Goal: Task Accomplishment & Management: Use online tool/utility

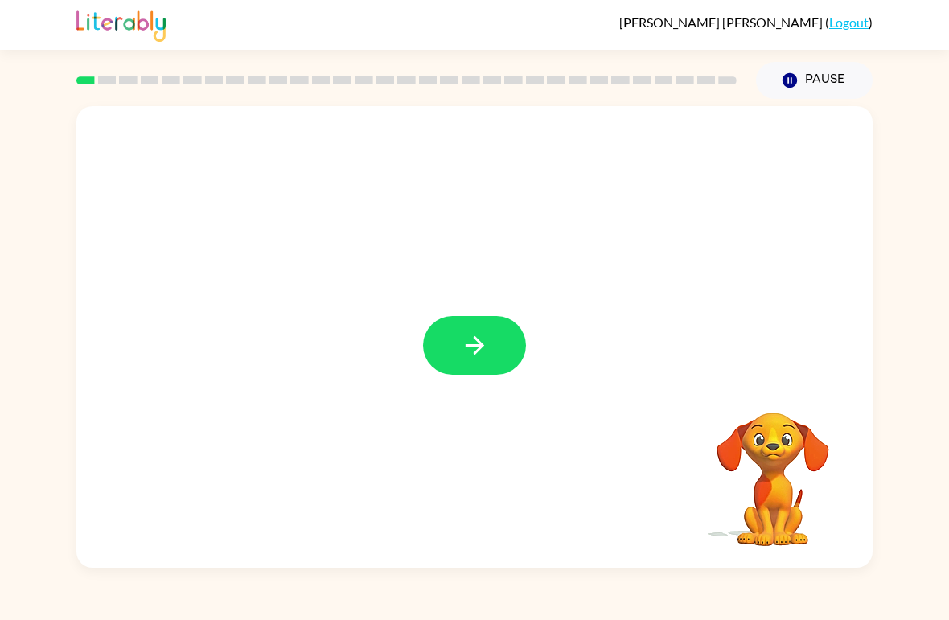
click at [80, 84] on rect at bounding box center [85, 80] width 19 height 8
click at [446, 343] on button "button" at bounding box center [474, 345] width 103 height 59
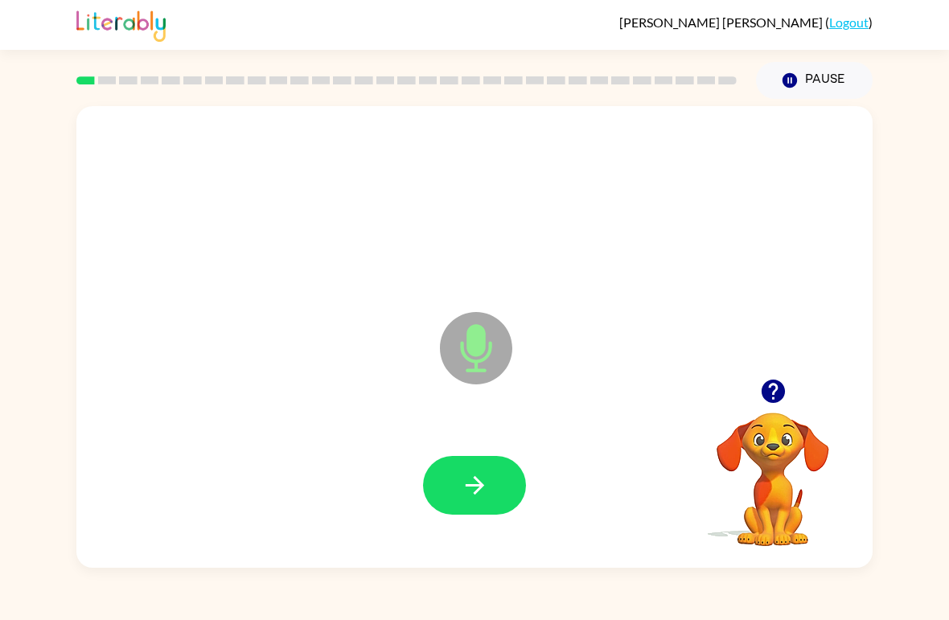
click at [502, 487] on button "button" at bounding box center [474, 485] width 103 height 59
click at [513, 483] on button "button" at bounding box center [474, 485] width 103 height 59
click at [659, 393] on icon "button" at bounding box center [773, 391] width 28 height 28
click at [494, 492] on button "button" at bounding box center [474, 485] width 103 height 59
click at [528, 471] on div at bounding box center [475, 486] width 764 height 133
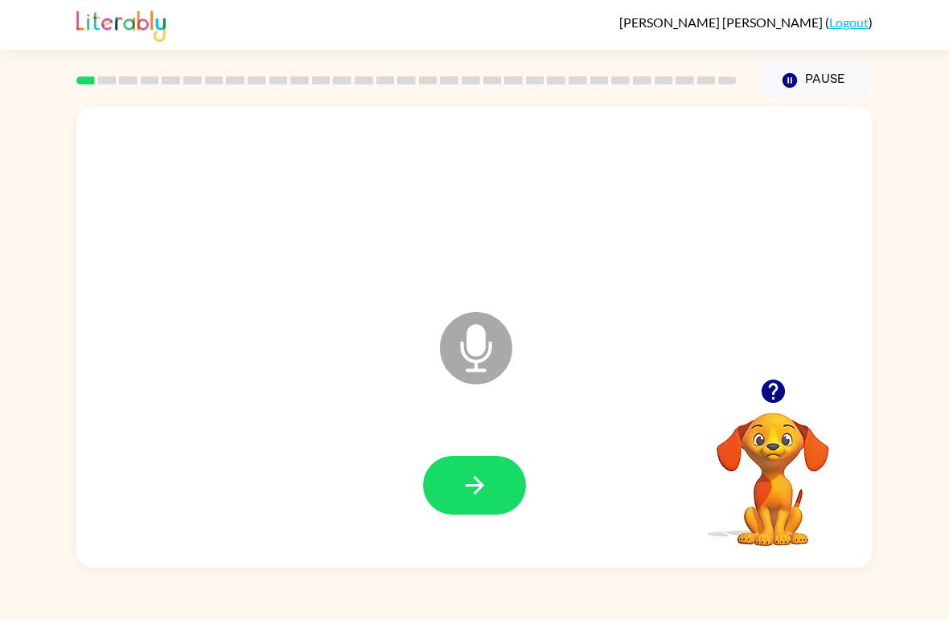
click at [518, 472] on button "button" at bounding box center [474, 485] width 103 height 59
click at [659, 393] on icon "button" at bounding box center [772, 391] width 23 height 23
click at [497, 458] on button "button" at bounding box center [474, 485] width 103 height 59
click at [485, 515] on button "button" at bounding box center [474, 485] width 103 height 59
click at [497, 511] on button "button" at bounding box center [474, 485] width 103 height 59
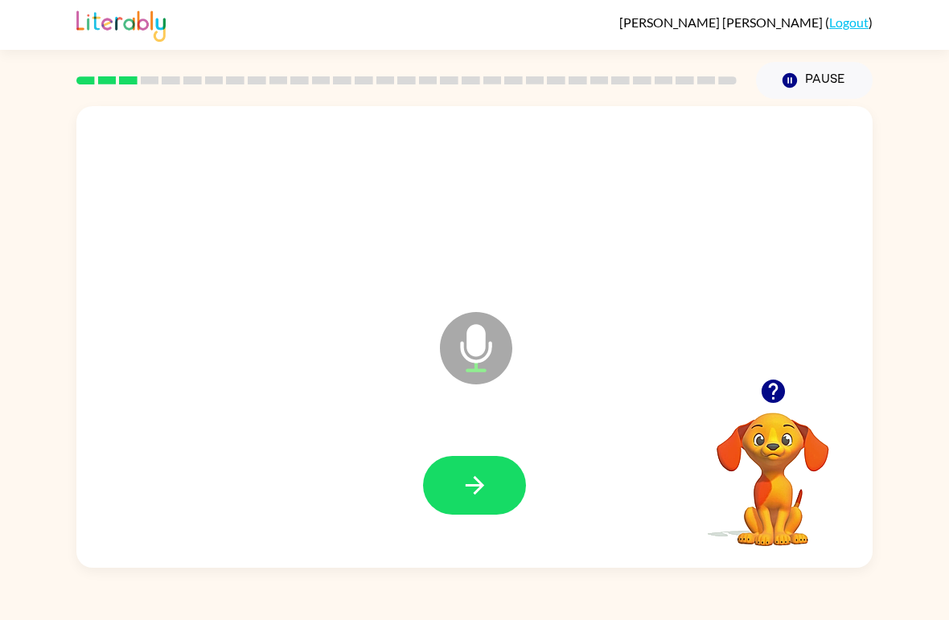
click at [509, 487] on button "button" at bounding box center [474, 485] width 103 height 59
click at [493, 486] on button "button" at bounding box center [474, 485] width 103 height 59
click at [520, 488] on button "button" at bounding box center [474, 485] width 103 height 59
click at [522, 480] on button "button" at bounding box center [474, 485] width 103 height 59
click at [500, 492] on button "button" at bounding box center [474, 485] width 103 height 59
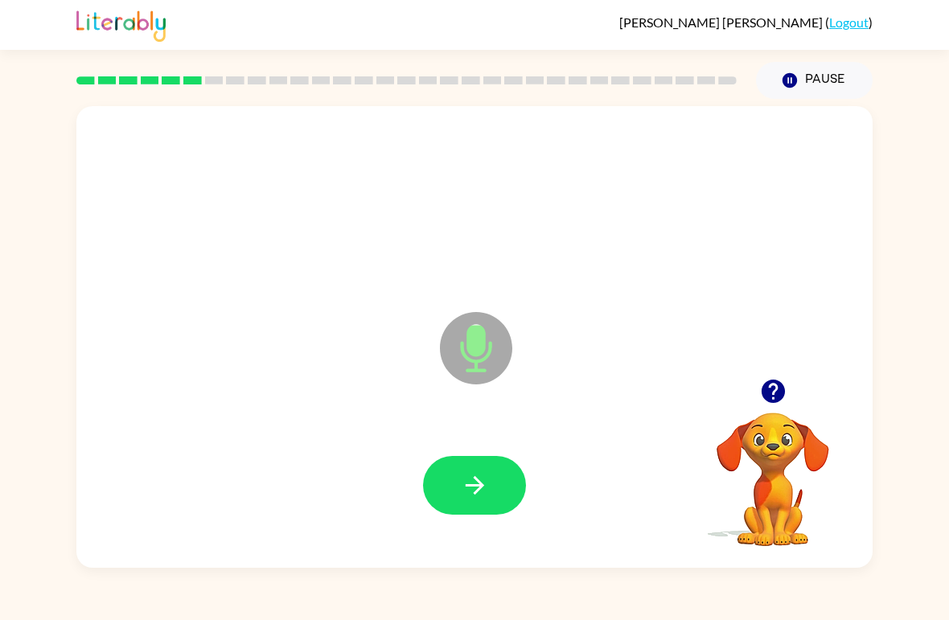
click at [506, 498] on button "button" at bounding box center [474, 485] width 103 height 59
click at [491, 472] on button "button" at bounding box center [474, 485] width 103 height 59
click at [500, 483] on button "button" at bounding box center [474, 485] width 103 height 59
click at [497, 494] on button "button" at bounding box center [474, 485] width 103 height 59
click at [513, 483] on button "button" at bounding box center [474, 485] width 103 height 59
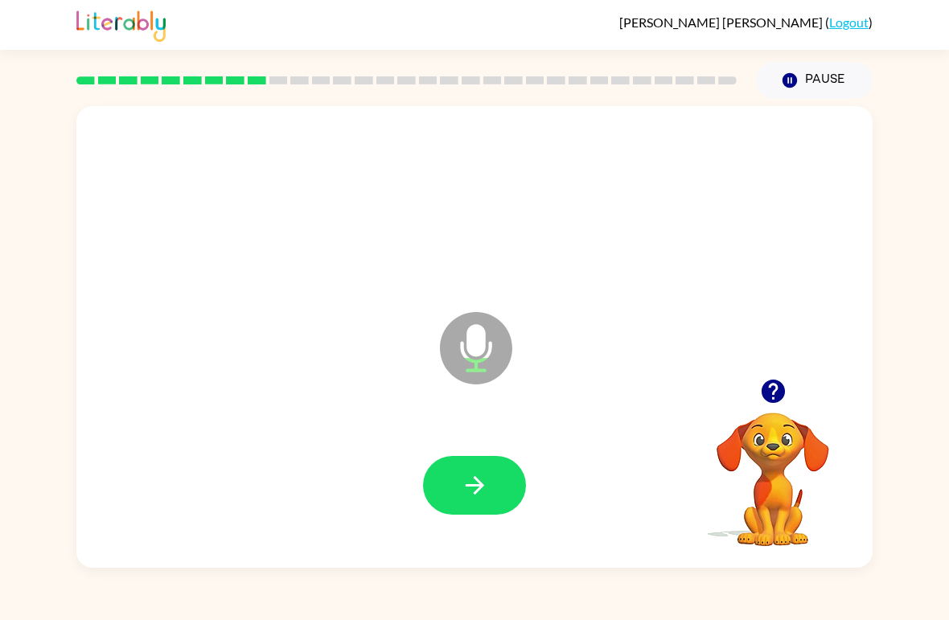
click at [467, 484] on icon "button" at bounding box center [475, 485] width 28 height 28
click at [659, 458] on div "Microphone The Microphone is here when it is your turn to talk Your browser mus…" at bounding box center [474, 333] width 949 height 469
click at [484, 493] on icon "button" at bounding box center [475, 485] width 28 height 28
click at [475, 508] on button "button" at bounding box center [474, 485] width 103 height 59
click at [438, 494] on button "button" at bounding box center [474, 485] width 103 height 59
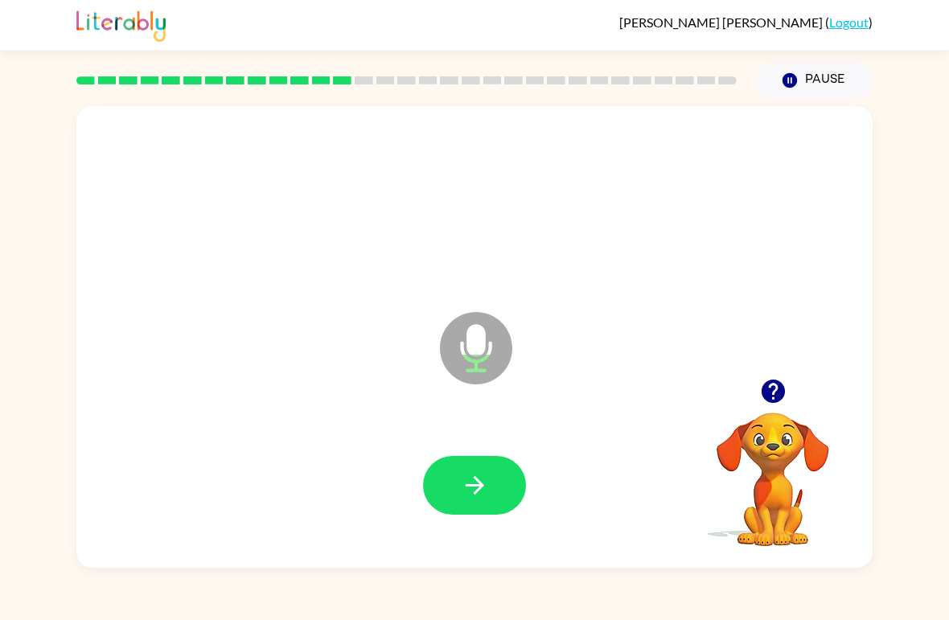
click at [496, 475] on button "button" at bounding box center [474, 485] width 103 height 59
click at [512, 446] on div at bounding box center [475, 486] width 764 height 133
click at [502, 483] on button "button" at bounding box center [474, 485] width 103 height 59
click at [495, 491] on button "button" at bounding box center [474, 485] width 103 height 59
click at [494, 491] on button "button" at bounding box center [474, 485] width 103 height 59
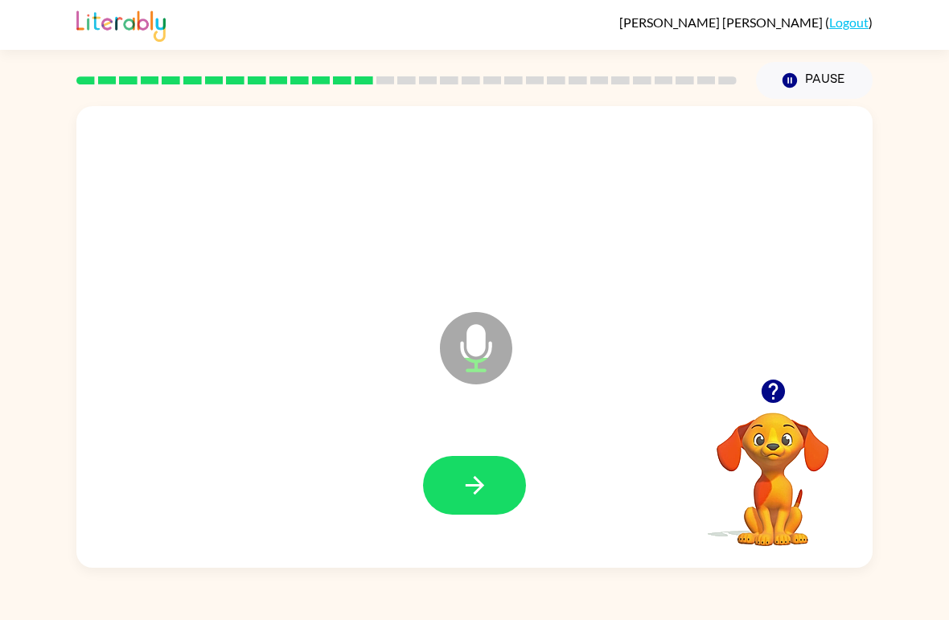
click at [533, 477] on div at bounding box center [475, 486] width 764 height 133
click at [475, 492] on icon "button" at bounding box center [474, 485] width 19 height 19
click at [494, 489] on button "button" at bounding box center [474, 485] width 103 height 59
click at [489, 472] on button "button" at bounding box center [474, 485] width 103 height 59
click at [488, 482] on icon "button" at bounding box center [475, 485] width 28 height 28
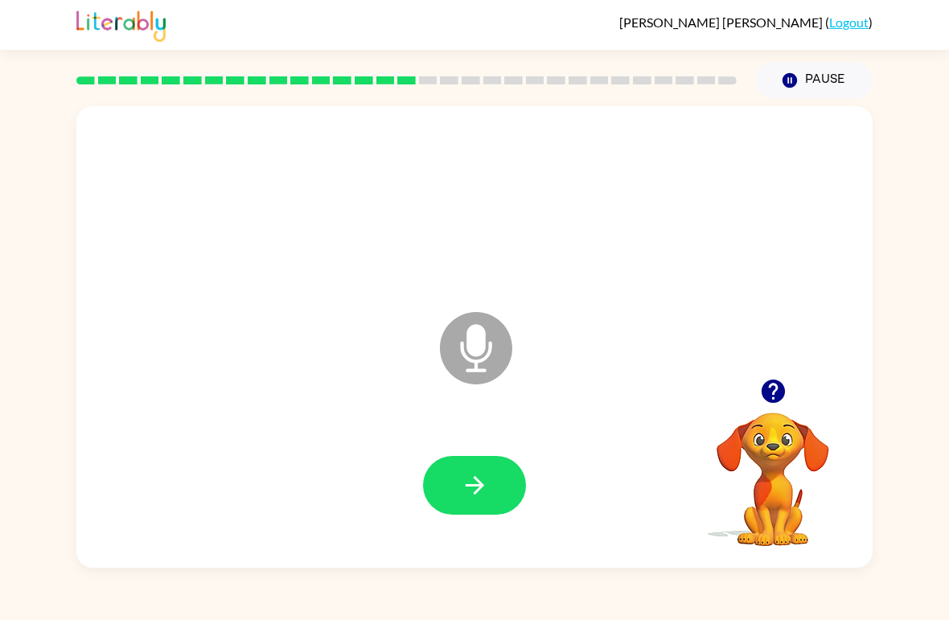
click at [494, 487] on button "button" at bounding box center [474, 485] width 103 height 59
click at [496, 458] on button "button" at bounding box center [474, 485] width 103 height 59
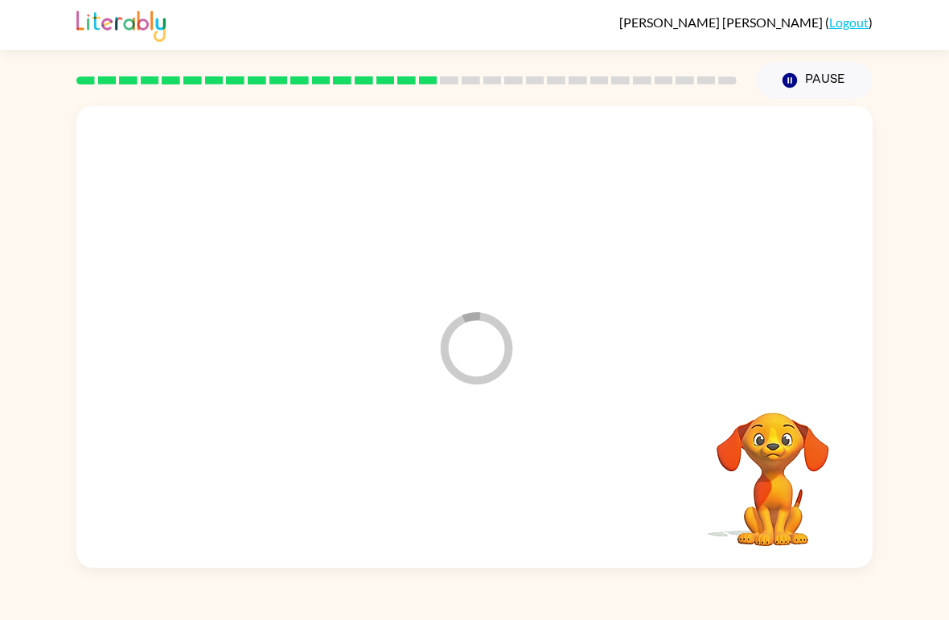
click at [659, 328] on div "Loader Your response is being sent to our graders Your browser must support pla…" at bounding box center [474, 333] width 949 height 469
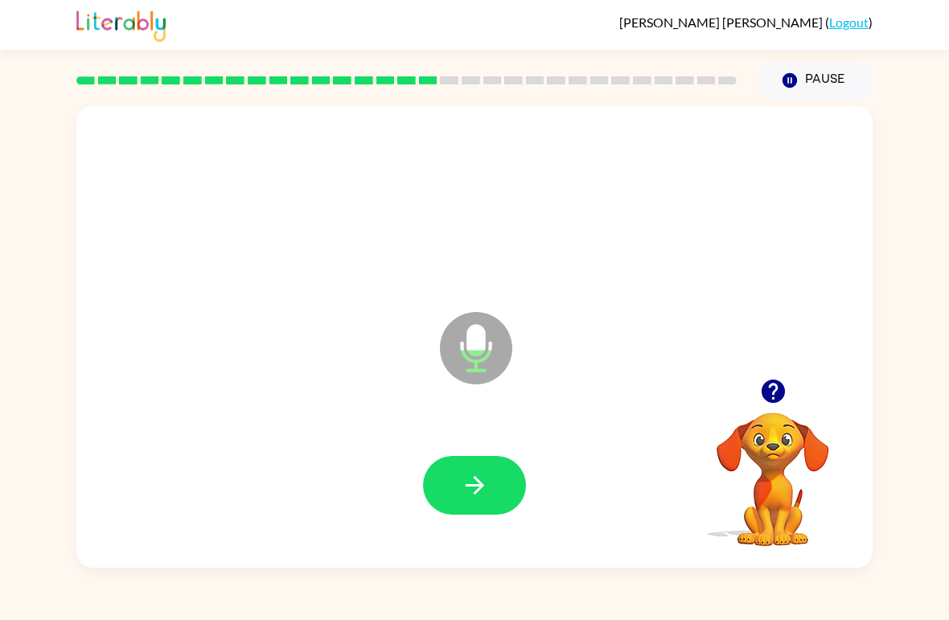
click at [487, 498] on icon "button" at bounding box center [475, 485] width 28 height 28
click at [499, 495] on button "button" at bounding box center [474, 485] width 103 height 59
click at [513, 492] on button "button" at bounding box center [474, 485] width 103 height 59
click at [495, 476] on button "button" at bounding box center [474, 485] width 103 height 59
click at [659, 385] on button "button" at bounding box center [773, 391] width 41 height 41
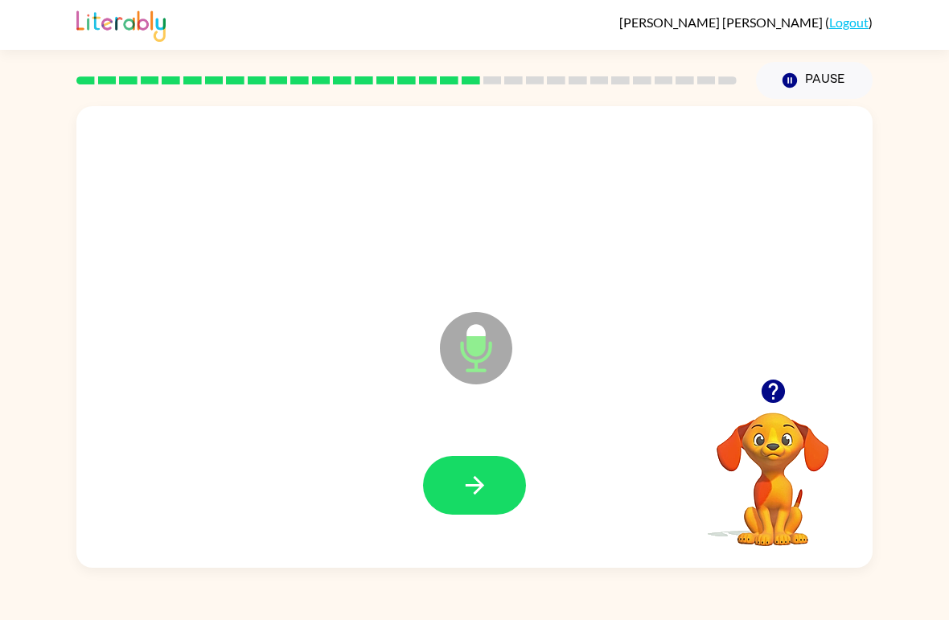
click at [491, 487] on button "button" at bounding box center [474, 485] width 103 height 59
click at [512, 471] on button "button" at bounding box center [474, 485] width 103 height 59
click at [489, 491] on button "button" at bounding box center [474, 485] width 103 height 59
click at [495, 470] on button "button" at bounding box center [474, 485] width 103 height 59
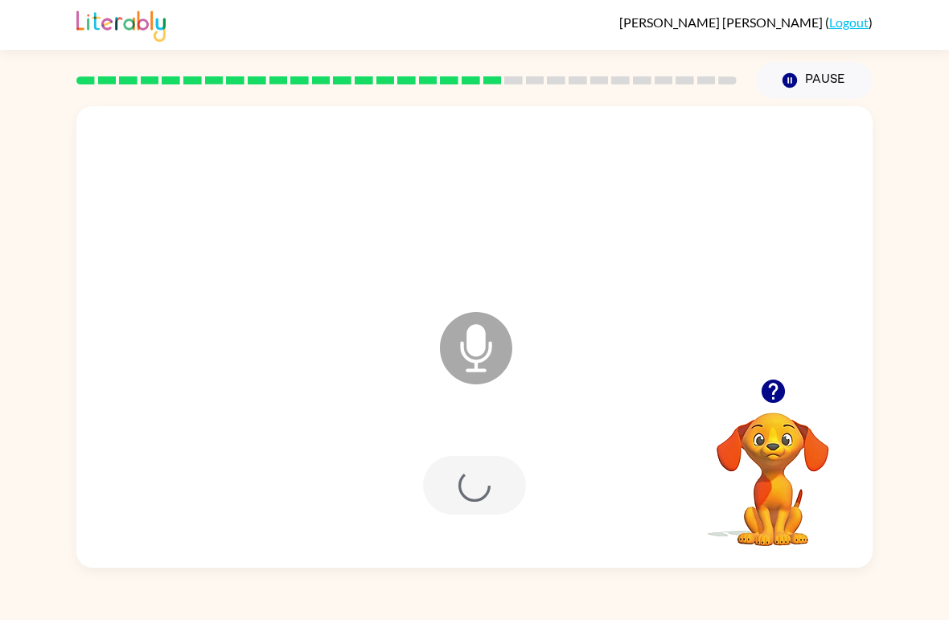
click at [467, 483] on div at bounding box center [474, 485] width 103 height 59
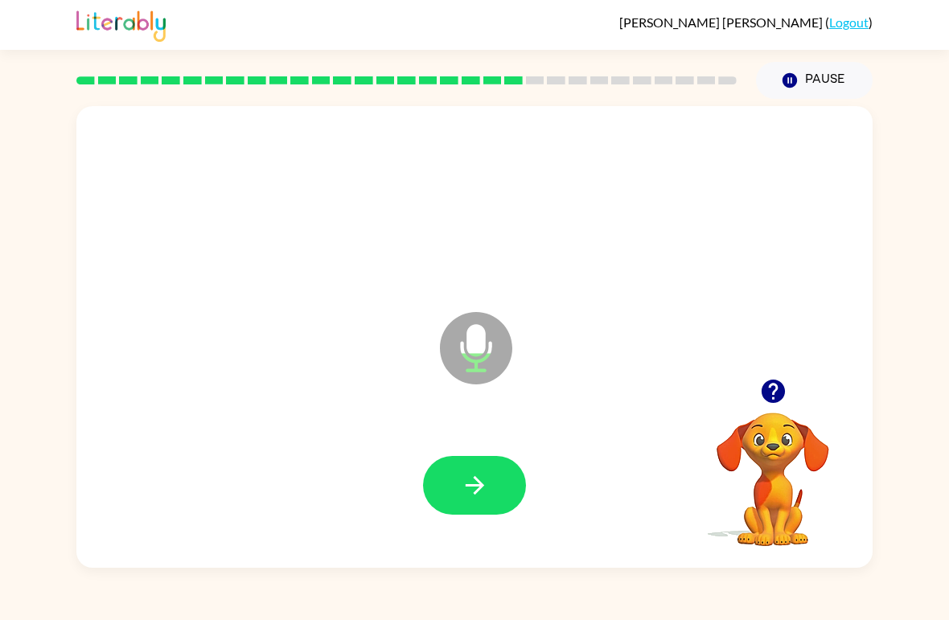
click at [472, 483] on icon "button" at bounding box center [475, 485] width 28 height 28
click at [486, 488] on icon "button" at bounding box center [475, 485] width 28 height 28
click at [487, 476] on icon "button" at bounding box center [475, 485] width 28 height 28
click at [467, 483] on icon "button" at bounding box center [475, 485] width 28 height 28
click at [474, 499] on icon "button" at bounding box center [475, 485] width 28 height 28
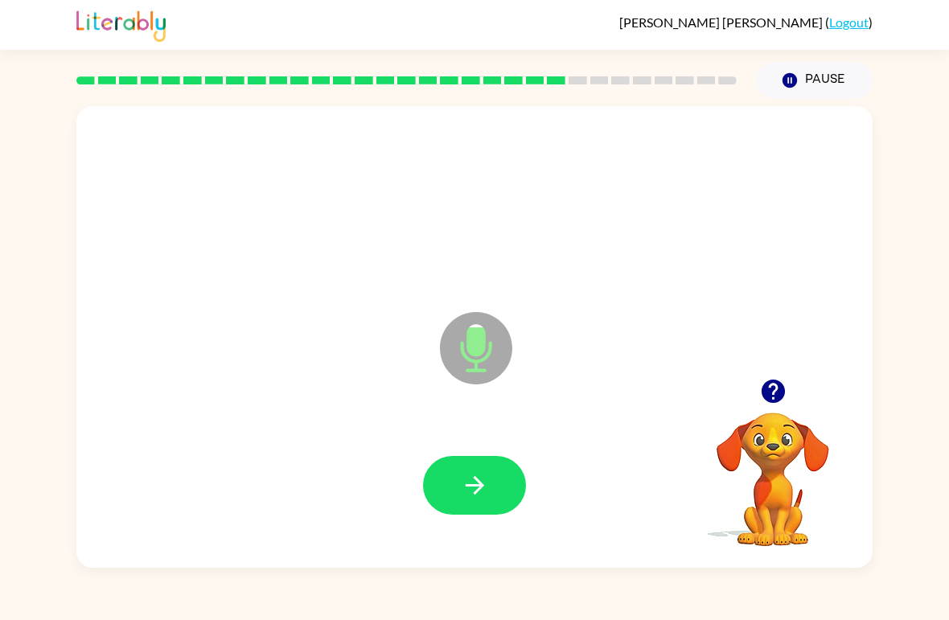
click at [476, 472] on icon "button" at bounding box center [475, 485] width 28 height 28
click at [488, 475] on icon "button" at bounding box center [475, 485] width 28 height 28
click at [458, 483] on button "button" at bounding box center [474, 485] width 103 height 59
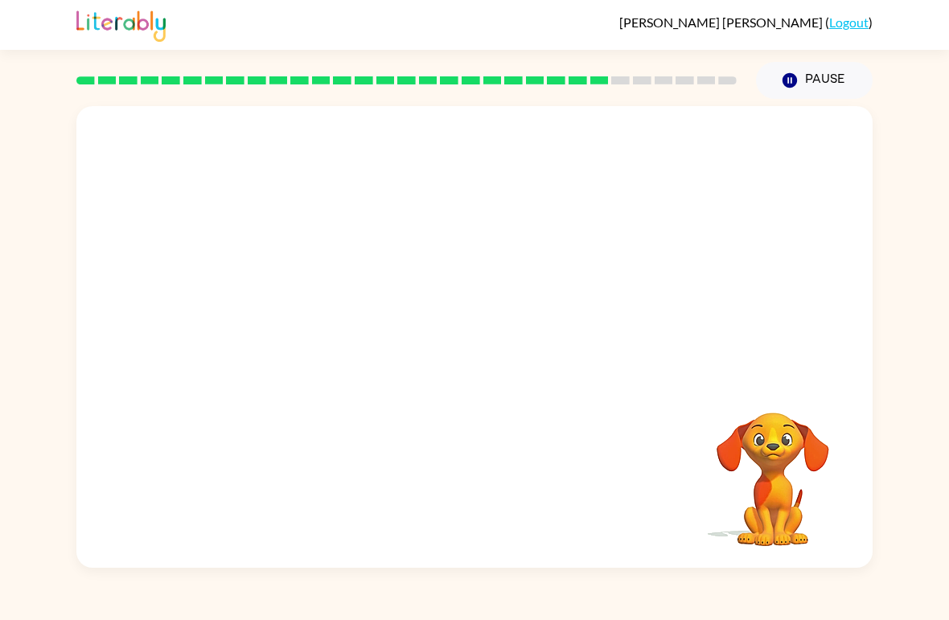
click at [24, 479] on div "Your browser must support playing .mp4 files to use Literably. Please try using…" at bounding box center [474, 333] width 949 height 469
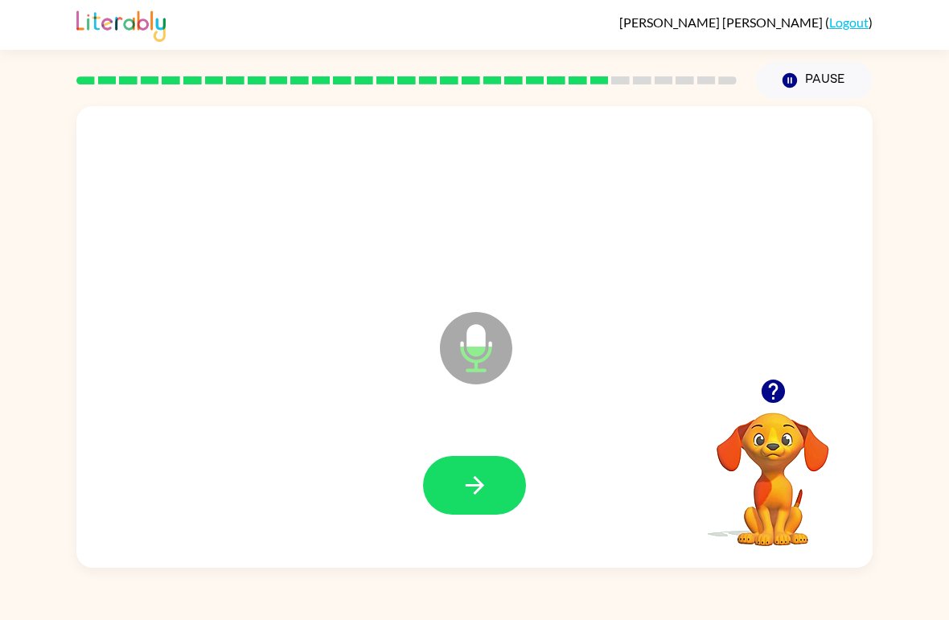
click at [140, 410] on div "Microphone The Microphone is here when it is your turn to talk" at bounding box center [474, 337] width 796 height 462
click at [458, 475] on button "button" at bounding box center [474, 485] width 103 height 59
click at [508, 487] on button "button" at bounding box center [474, 485] width 103 height 59
click at [502, 483] on button "button" at bounding box center [474, 485] width 103 height 59
click at [483, 499] on icon "button" at bounding box center [475, 485] width 28 height 28
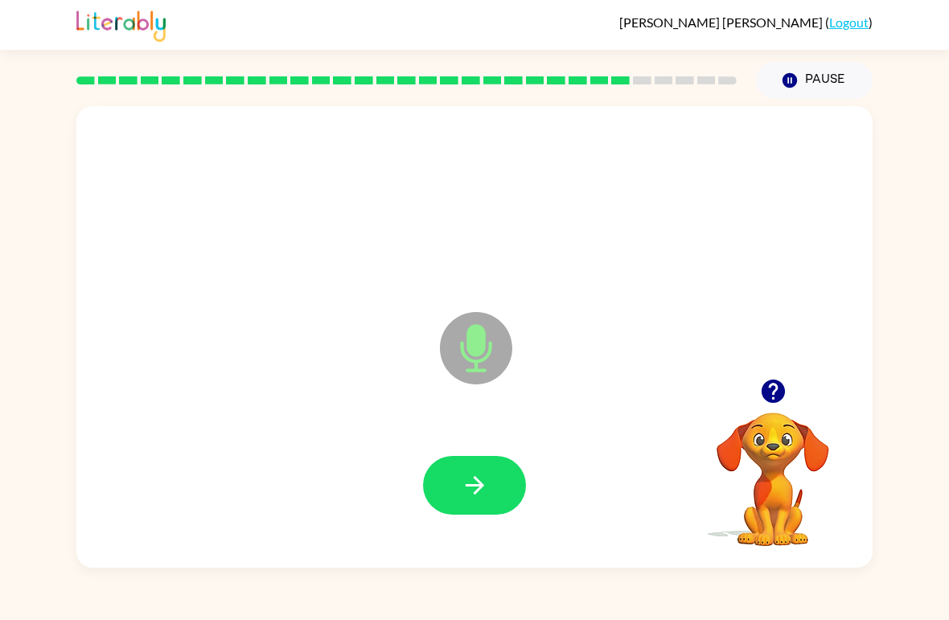
click at [492, 474] on button "button" at bounding box center [474, 485] width 103 height 59
click at [491, 488] on button "button" at bounding box center [474, 485] width 103 height 59
click at [493, 496] on button "button" at bounding box center [474, 485] width 103 height 59
click at [498, 487] on button "button" at bounding box center [474, 485] width 103 height 59
click at [473, 487] on icon "button" at bounding box center [474, 485] width 19 height 19
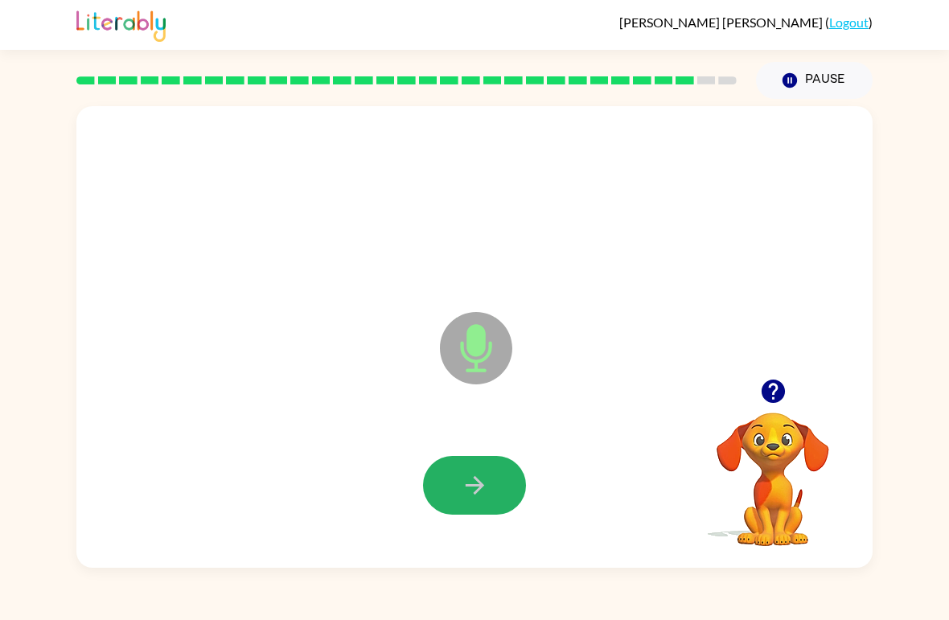
click at [488, 487] on icon "button" at bounding box center [475, 485] width 28 height 28
click at [503, 492] on button "button" at bounding box center [474, 485] width 103 height 59
click at [487, 502] on button "button" at bounding box center [474, 485] width 103 height 59
click at [484, 493] on icon "button" at bounding box center [475, 485] width 28 height 28
